Goal: Task Accomplishment & Management: Complete application form

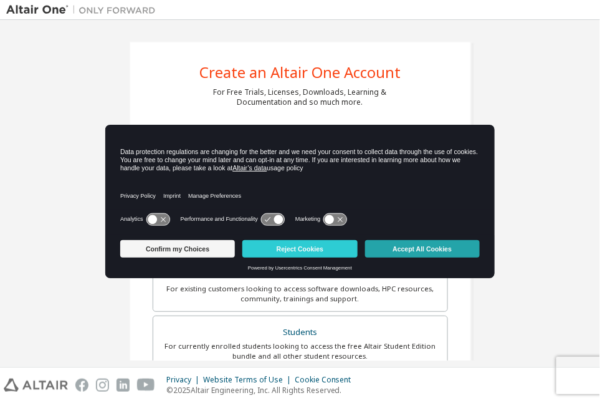
click at [438, 249] on button "Accept All Cookies" at bounding box center [422, 248] width 115 height 17
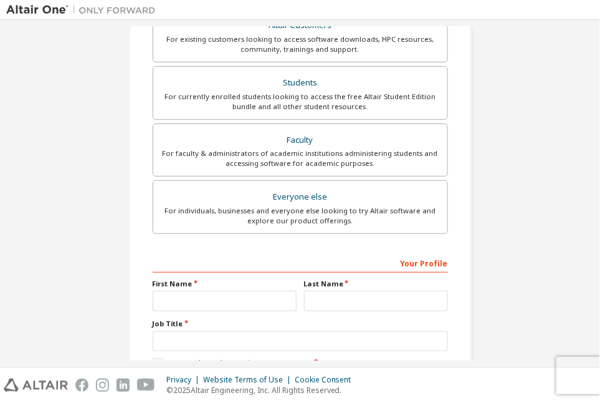
scroll to position [323, 0]
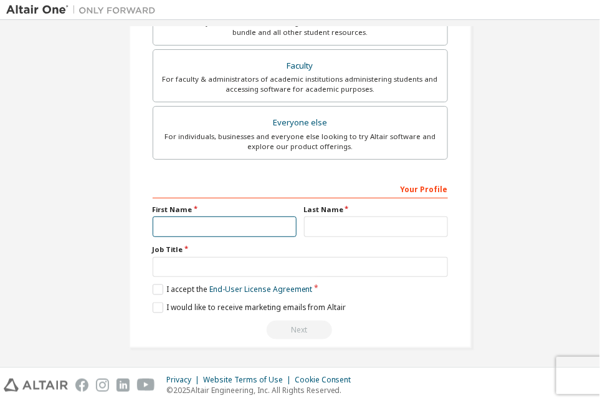
click at [227, 221] on input "text" at bounding box center [225, 226] width 144 height 21
type input "*****"
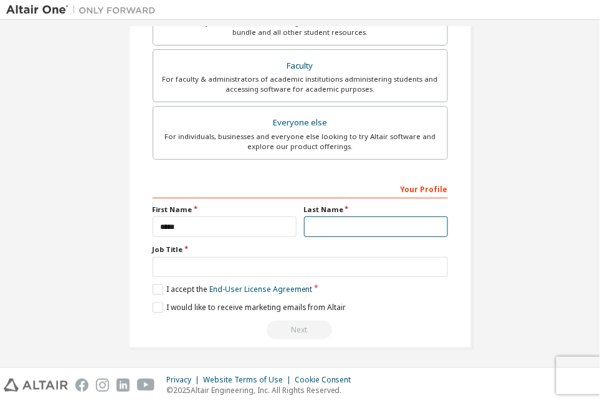
click at [329, 227] on input "text" at bounding box center [376, 226] width 144 height 21
type input "********"
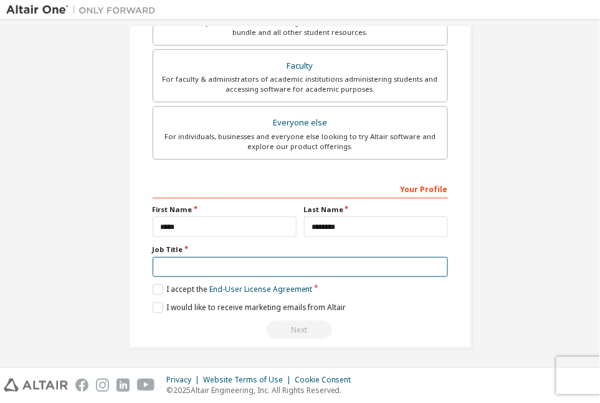
click at [249, 270] on input "text" at bounding box center [300, 267] width 295 height 21
type input "*******"
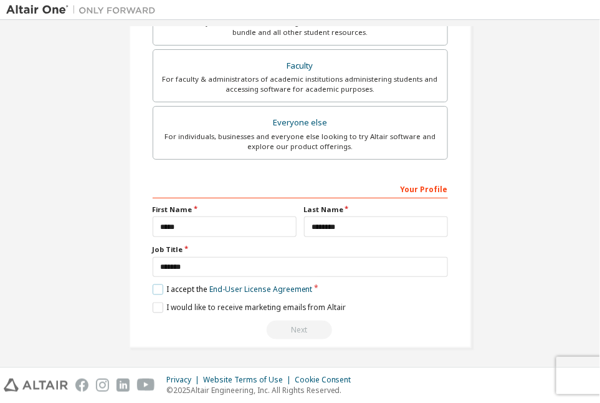
click at [155, 287] on label "I accept the End-User License Agreement" at bounding box center [233, 289] width 160 height 11
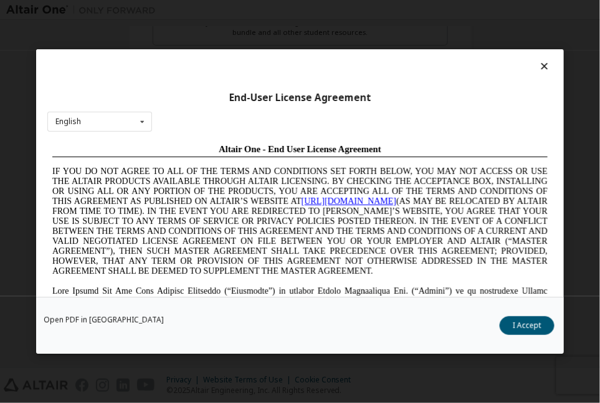
scroll to position [0, 0]
click at [539, 62] on icon at bounding box center [544, 65] width 13 height 11
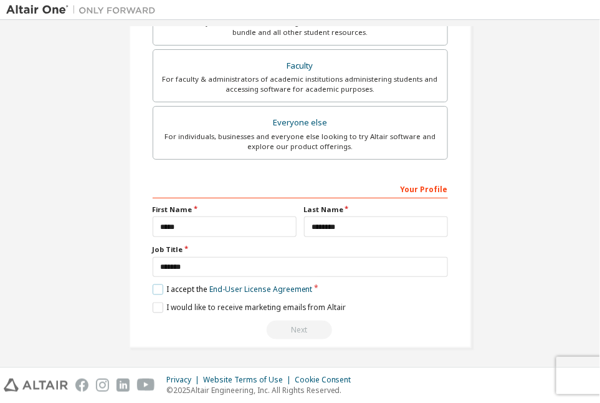
click at [153, 287] on label "I accept the End-User License Agreement" at bounding box center [233, 289] width 160 height 11
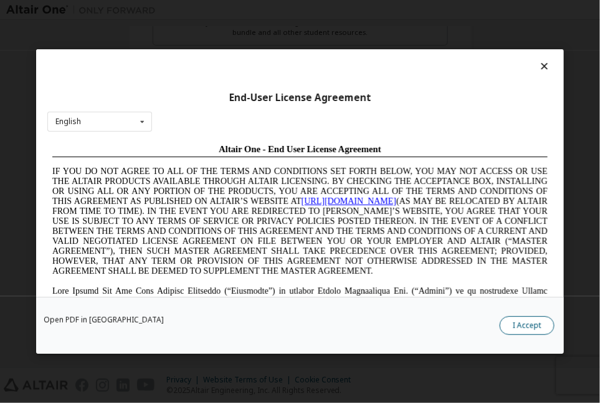
click at [515, 326] on button "I Accept" at bounding box center [527, 325] width 55 height 19
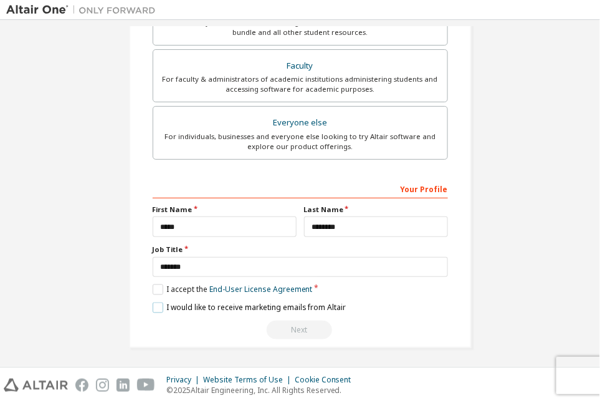
click at [153, 302] on label "I would like to receive marketing emails from Altair" at bounding box center [250, 307] width 194 height 11
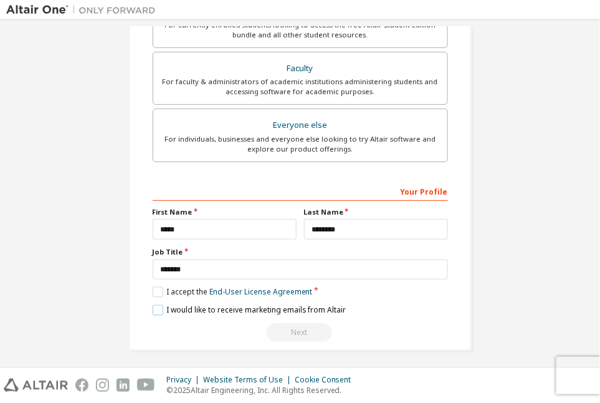
scroll to position [323, 0]
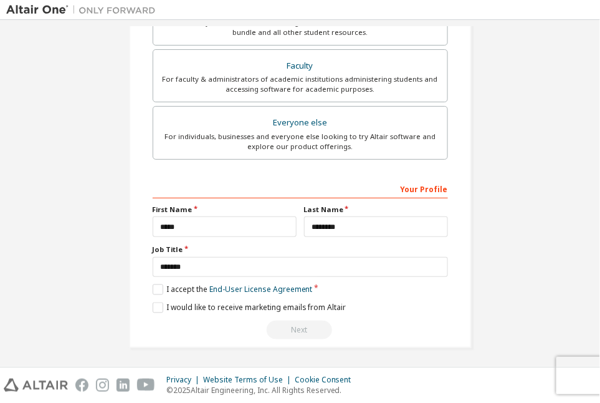
click at [300, 326] on div "Next" at bounding box center [300, 329] width 295 height 19
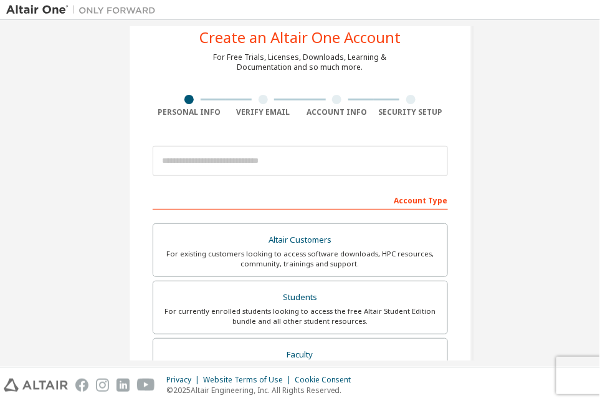
scroll to position [0, 0]
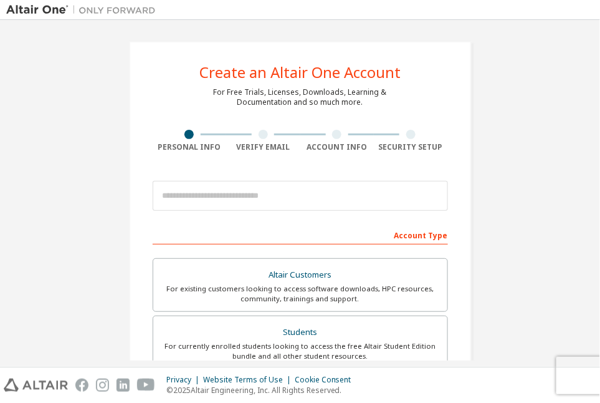
click at [197, 134] on div at bounding box center [190, 134] width 74 height 9
click at [208, 133] on div at bounding box center [190, 134] width 74 height 9
click at [209, 131] on div at bounding box center [190, 134] width 74 height 9
click at [316, 131] on div at bounding box center [337, 134] width 74 height 9
click at [368, 135] on div at bounding box center [337, 134] width 74 height 9
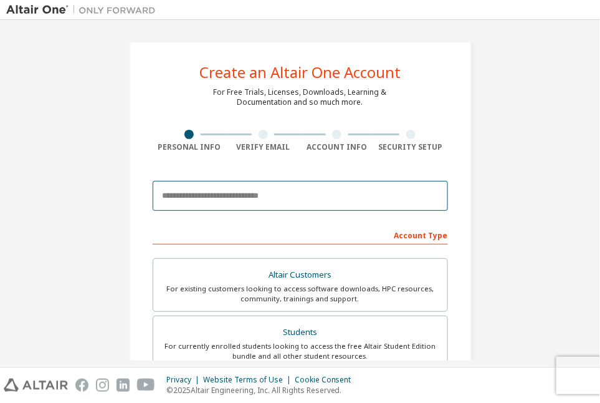
click at [260, 194] on input "email" at bounding box center [300, 196] width 295 height 30
click at [209, 197] on input "email" at bounding box center [300, 196] width 295 height 30
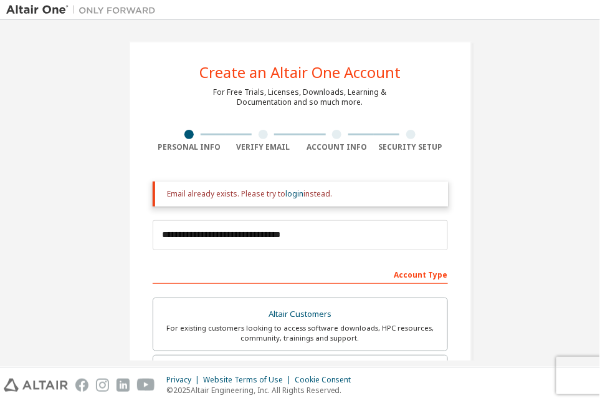
click at [408, 134] on div at bounding box center [410, 134] width 9 height 9
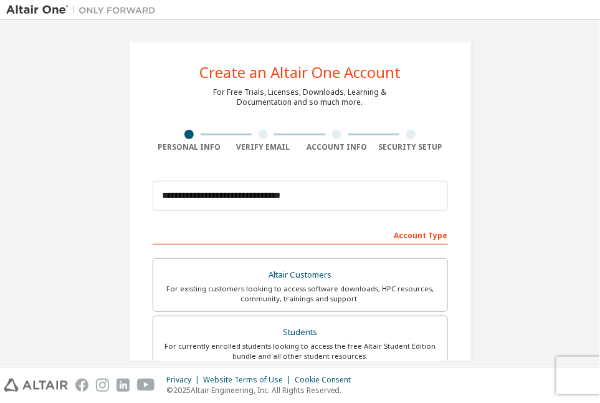
click at [368, 136] on div at bounding box center [337, 134] width 74 height 9
click at [296, 134] on div at bounding box center [263, 134] width 74 height 9
drag, startPoint x: 270, startPoint y: 139, endPoint x: 248, endPoint y: 135, distance: 22.2
click at [256, 137] on div "Verify Email" at bounding box center [263, 141] width 74 height 22
click at [245, 133] on div at bounding box center [263, 134] width 74 height 9
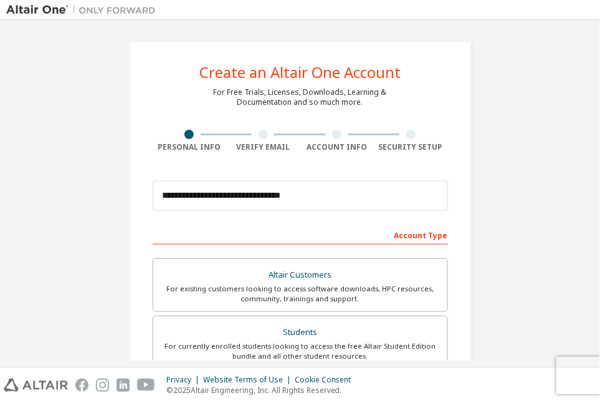
click at [237, 133] on div at bounding box center [263, 134] width 74 height 9
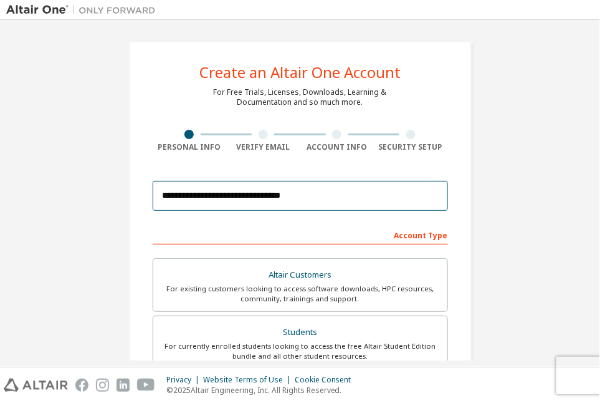
click at [309, 203] on input "**********" at bounding box center [300, 196] width 295 height 30
type input "*"
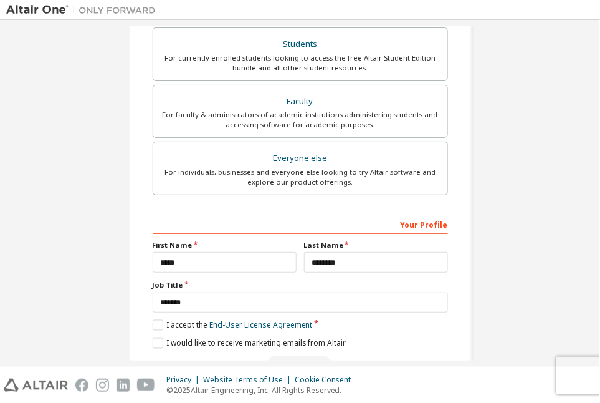
scroll to position [323, 0]
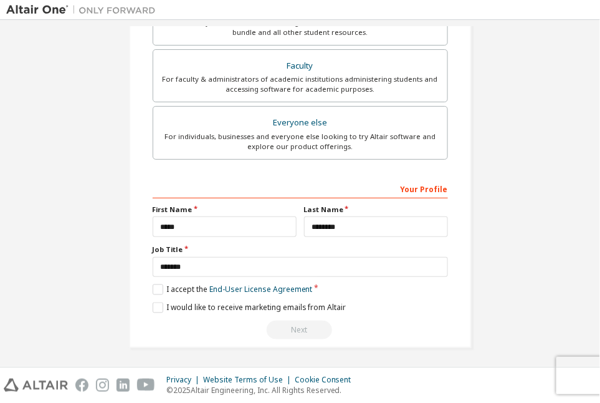
click at [274, 328] on div "Next" at bounding box center [300, 329] width 295 height 19
click at [277, 328] on div "Next" at bounding box center [300, 329] width 295 height 19
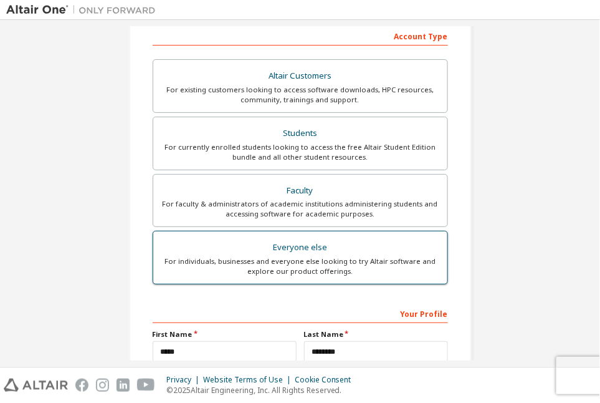
scroll to position [136, 0]
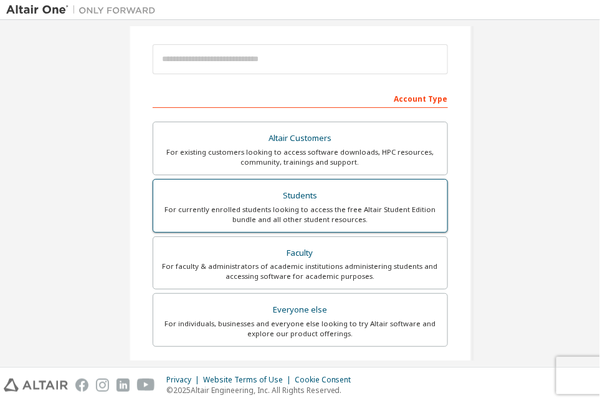
click at [216, 217] on div "For currently enrolled students looking to access the free Altair Student Editi…" at bounding box center [300, 214] width 279 height 20
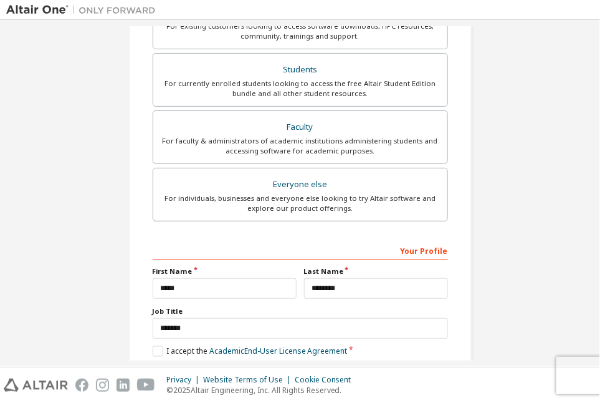
scroll to position [355, 0]
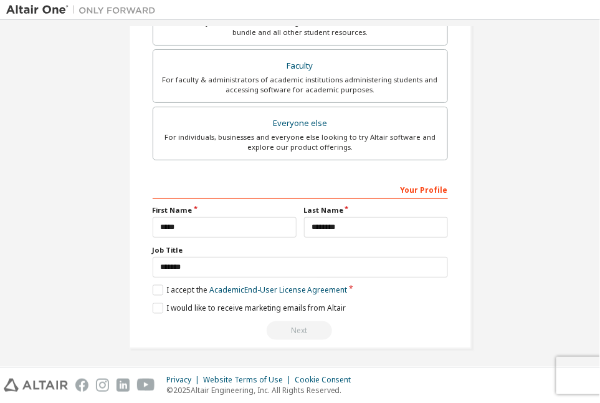
click at [305, 328] on div "Next" at bounding box center [300, 330] width 295 height 19
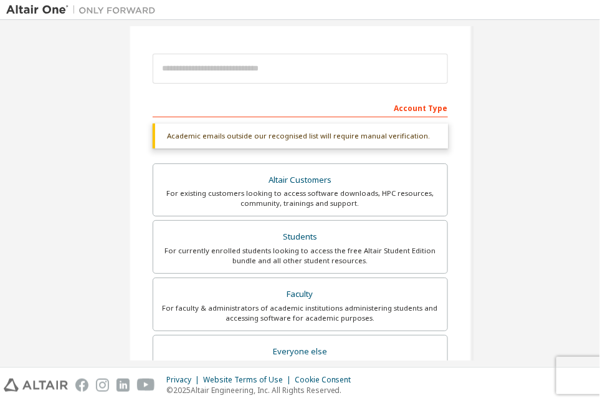
scroll to position [106, 0]
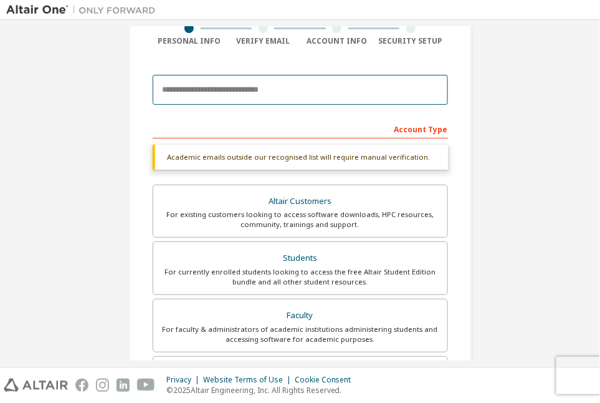
click at [232, 93] on input "email" at bounding box center [300, 90] width 295 height 30
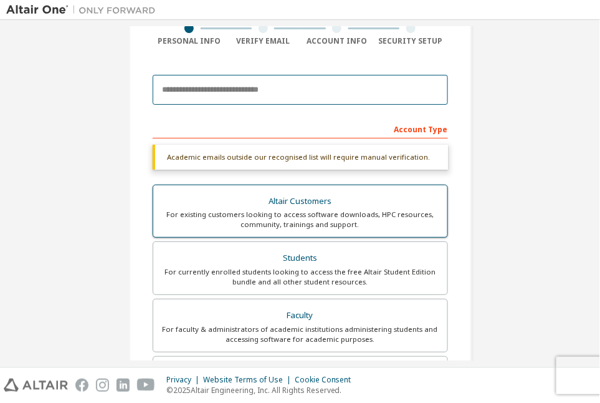
type input "*"
